Goal: Find specific page/section: Find specific page/section

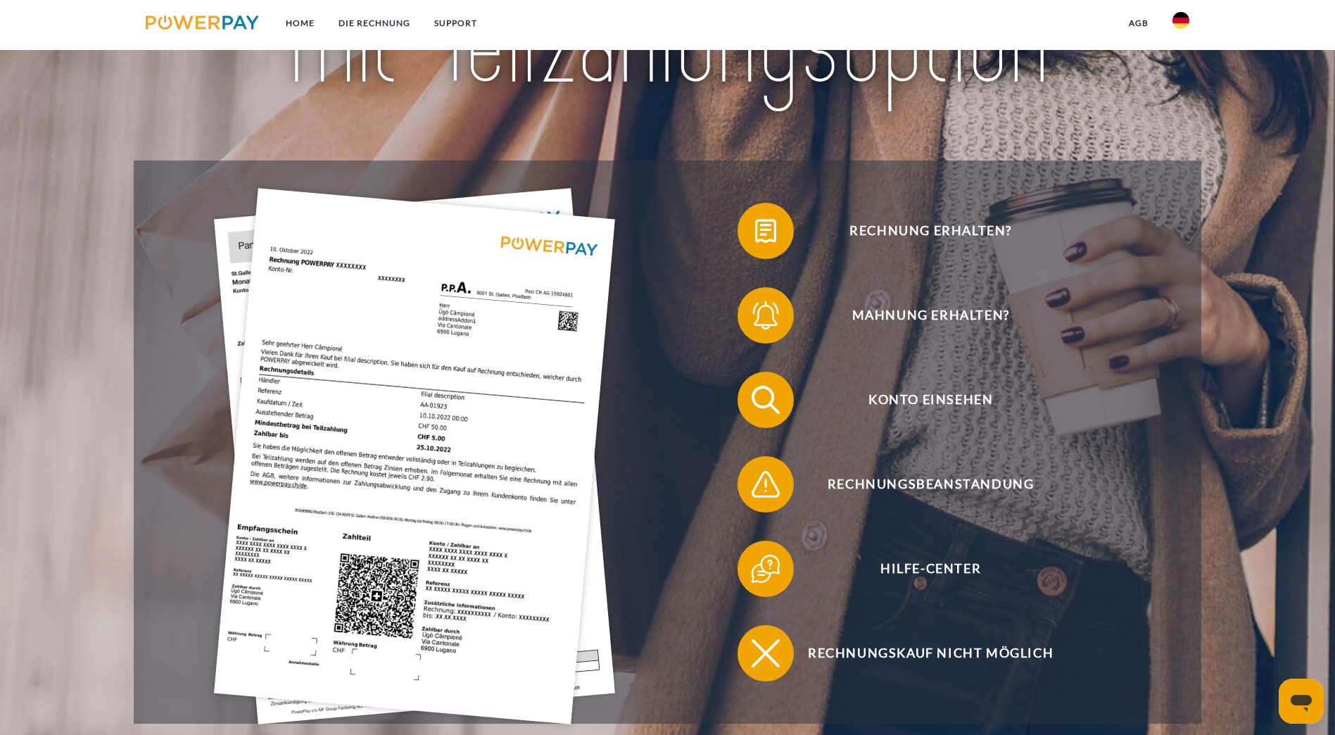
scroll to position [282, 0]
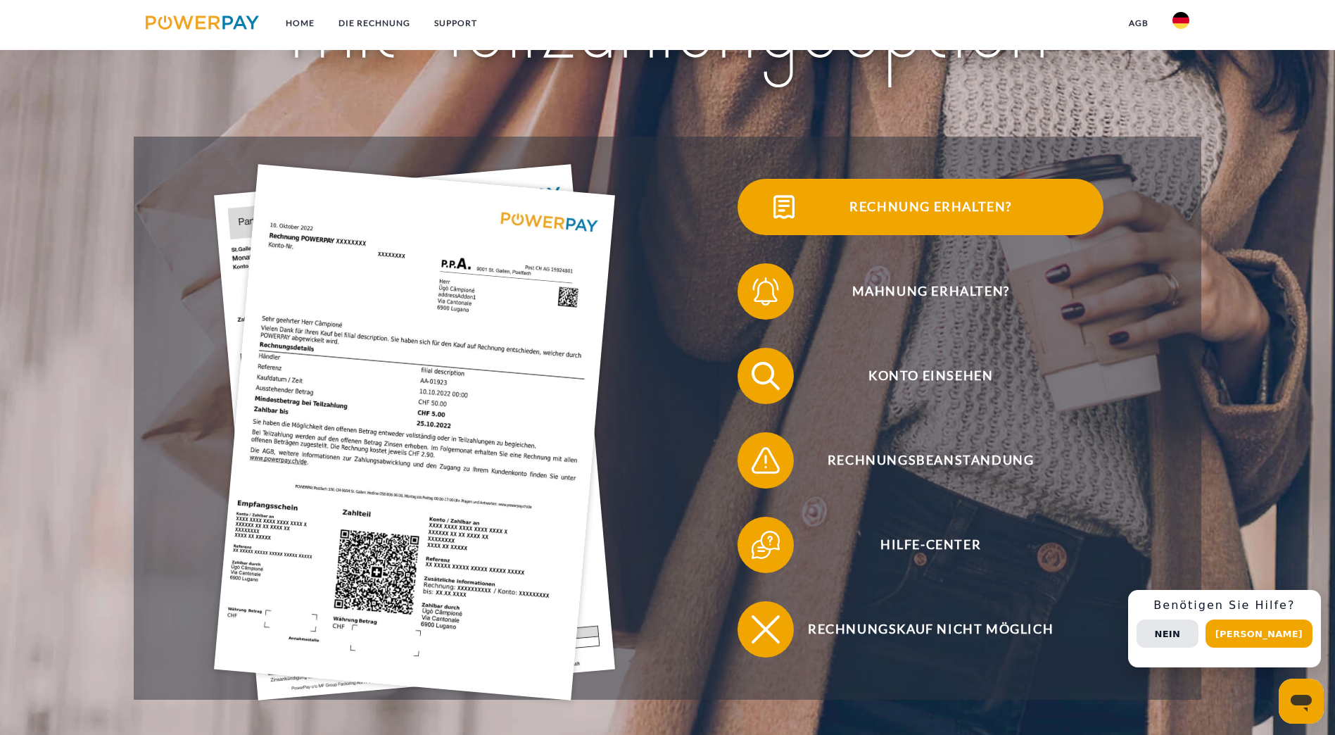
click at [758, 230] on span "Rechnung erhalten?" at bounding box center [930, 207] width 345 height 56
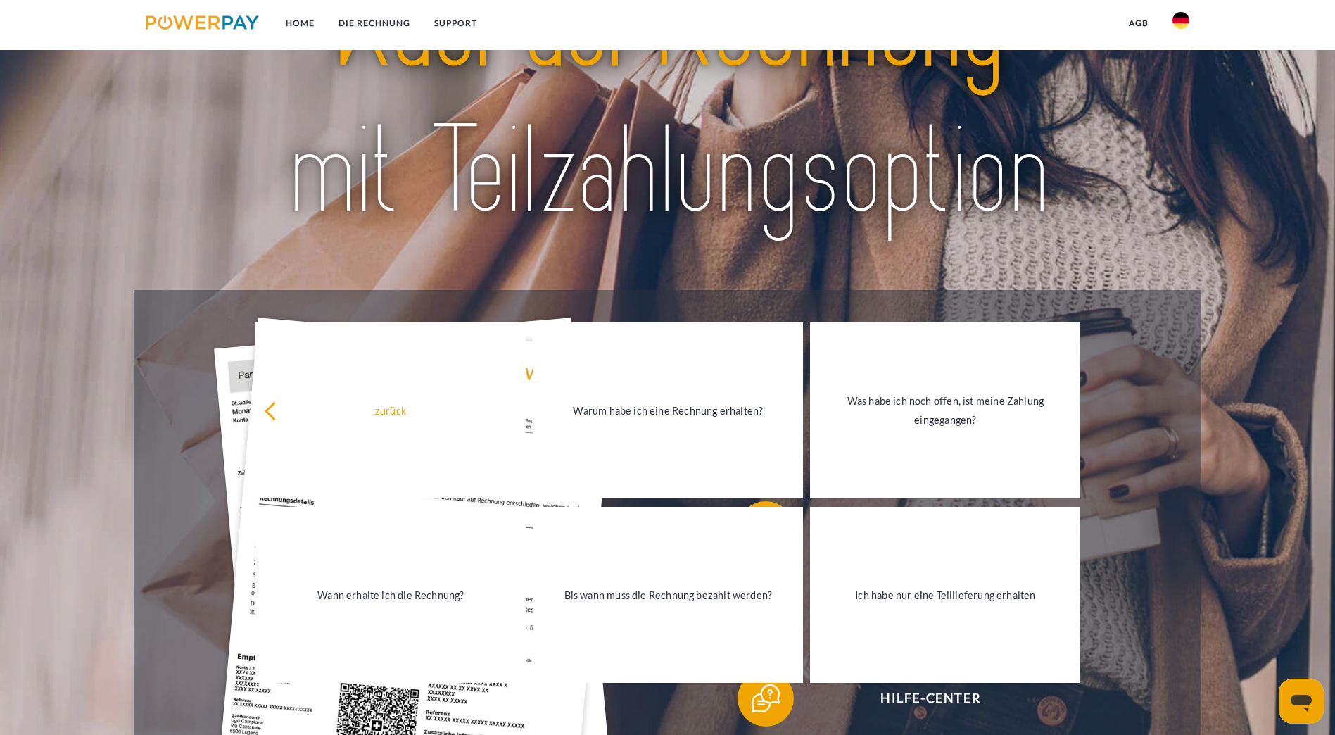
scroll to position [0, 0]
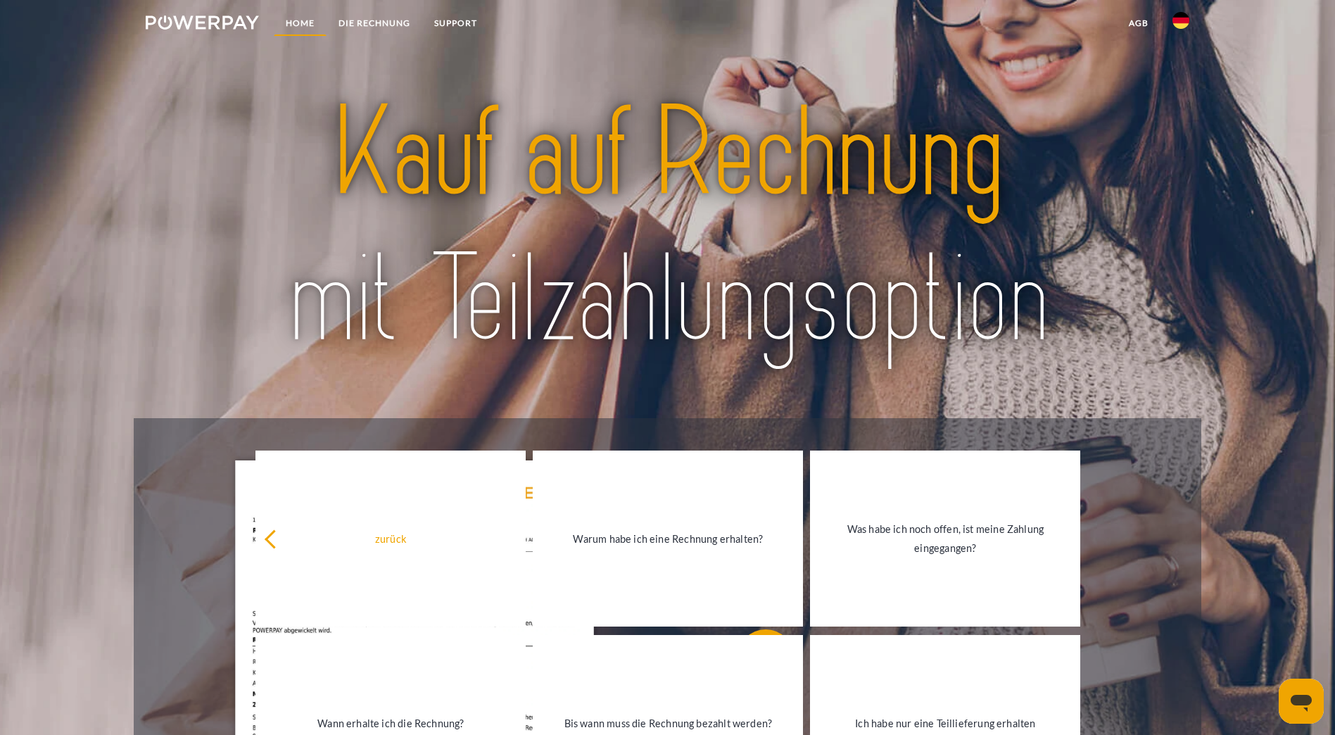
click at [297, 21] on link "Home" at bounding box center [300, 23] width 53 height 25
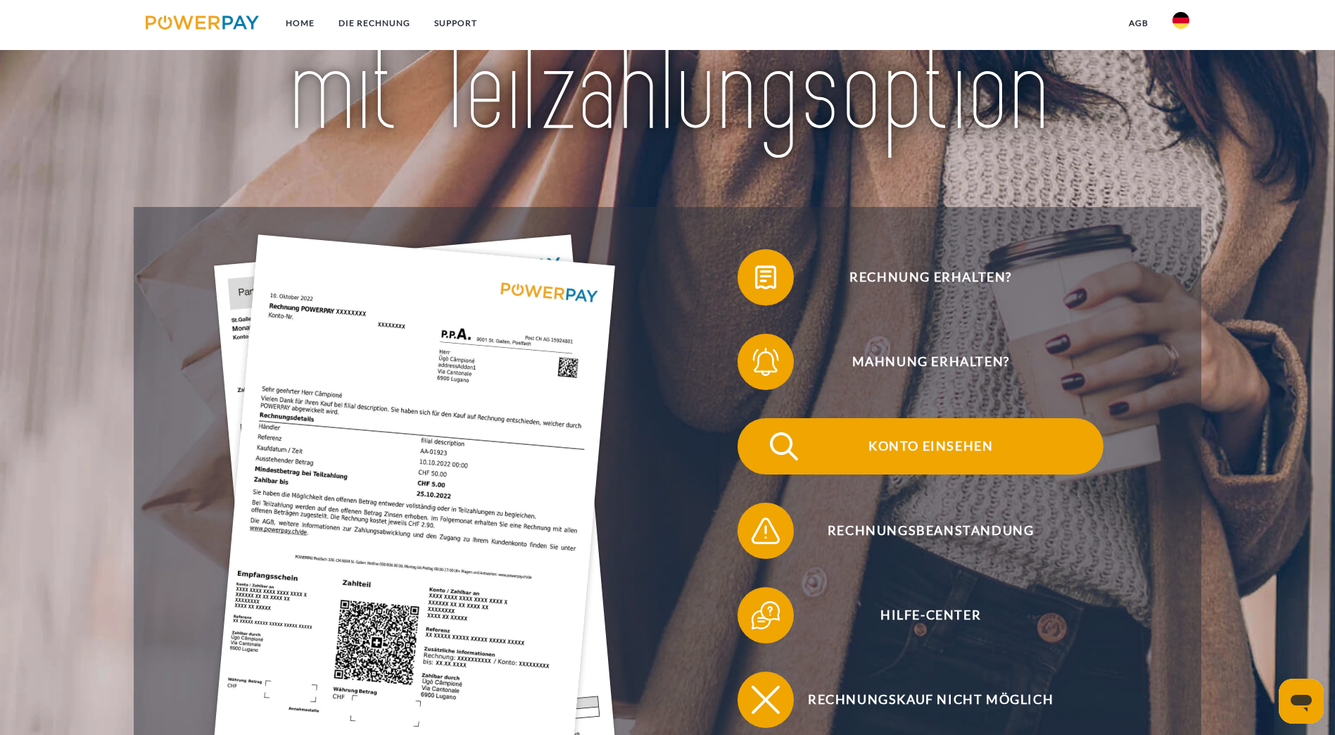
scroll to position [282, 0]
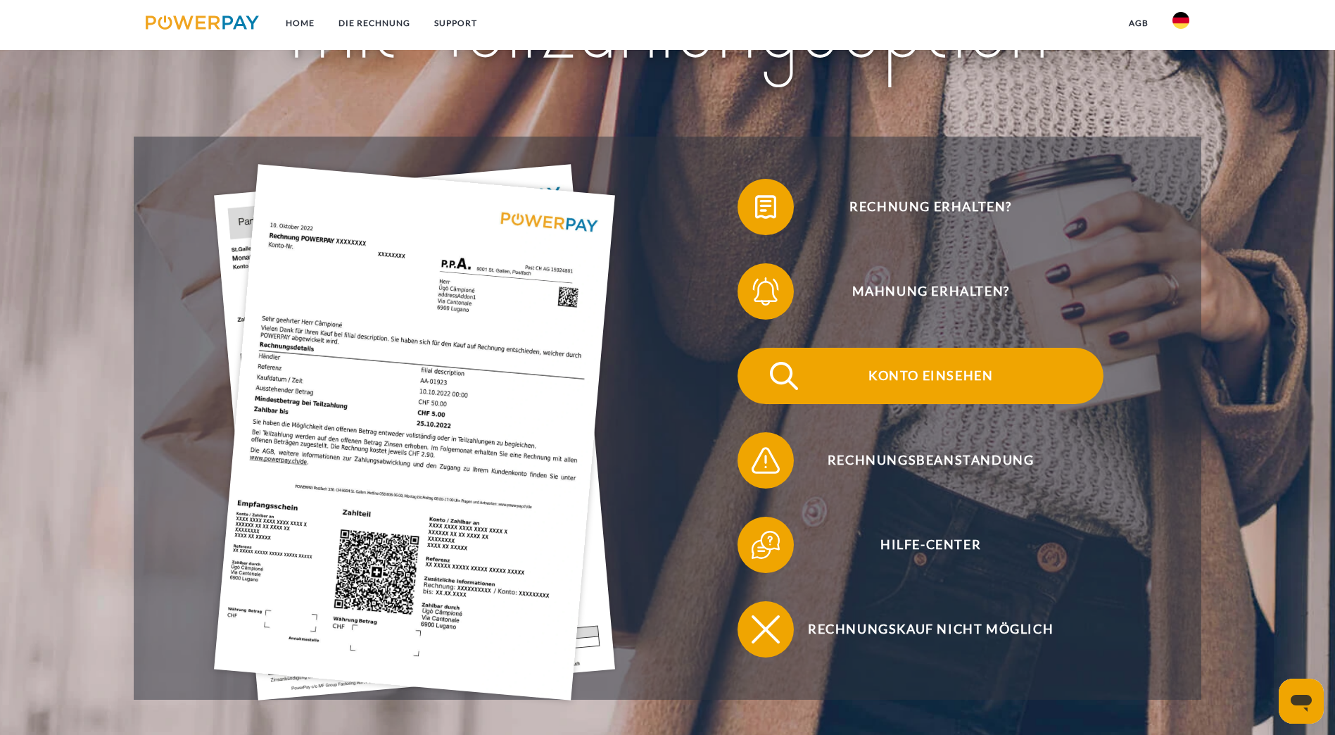
click at [758, 348] on span "Konto einsehen" at bounding box center [930, 376] width 345 height 56
